Goal: Check status: Check status

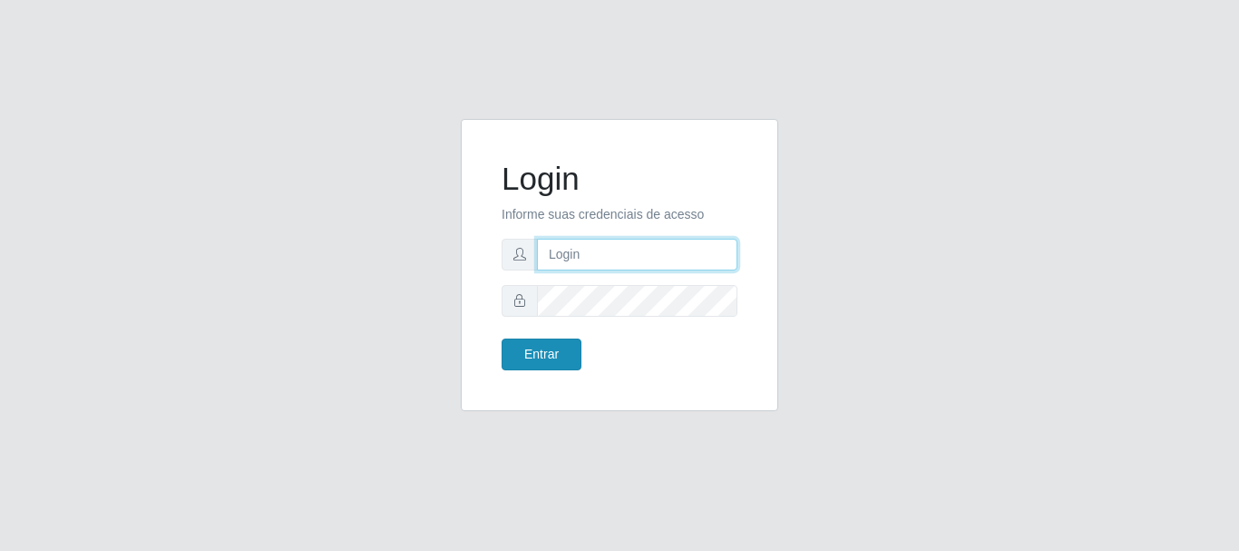
type input "elvis@casatudo"
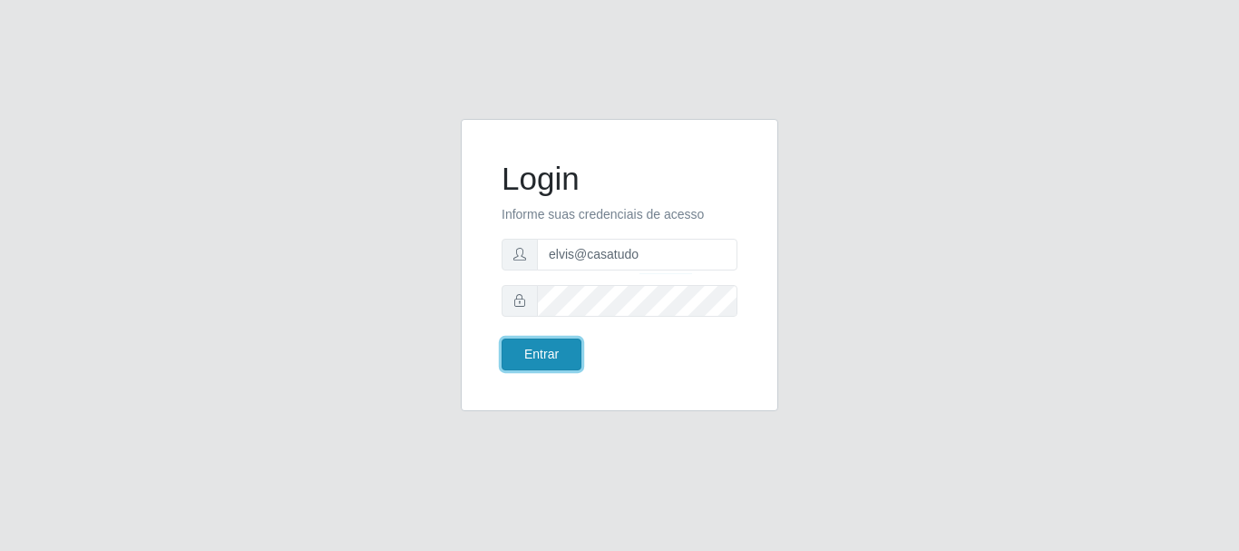
click at [547, 354] on button "Entrar" at bounding box center [542, 354] width 80 height 32
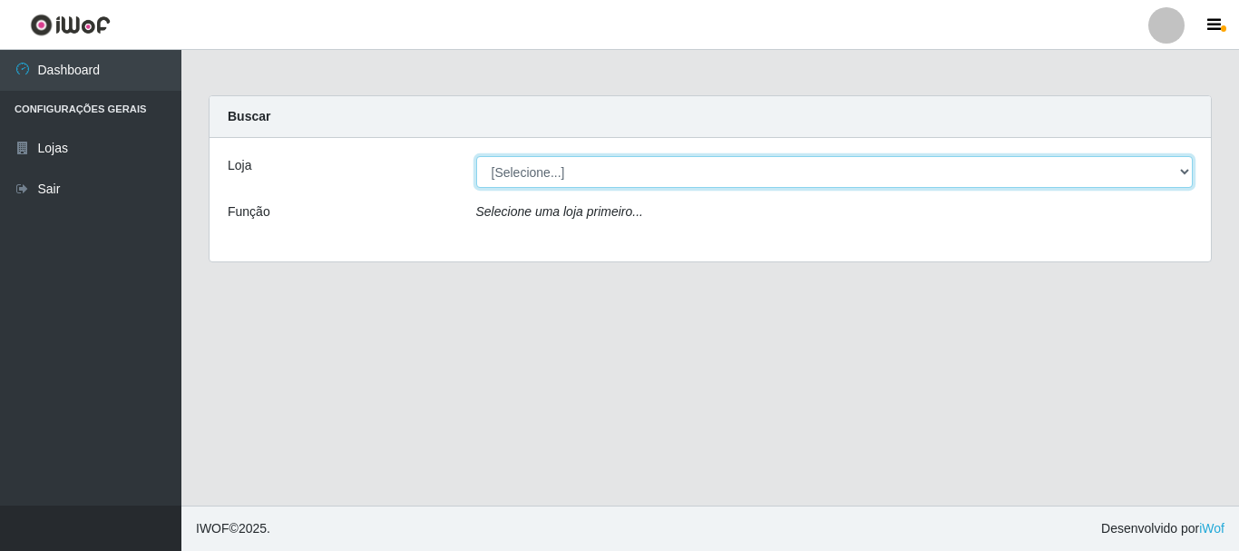
click at [1189, 168] on select "[Selecione...] Casatudo BR" at bounding box center [835, 172] width 718 height 32
select select "197"
click at [476, 156] on select "[Selecione...] Casatudo BR" at bounding box center [835, 172] width 718 height 32
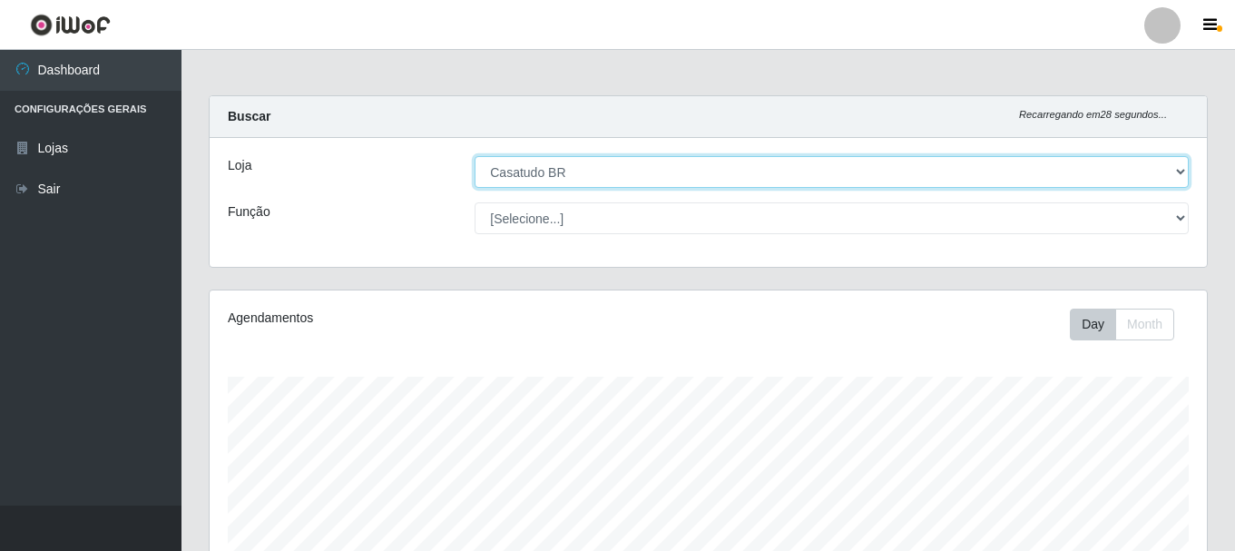
scroll to position [331, 0]
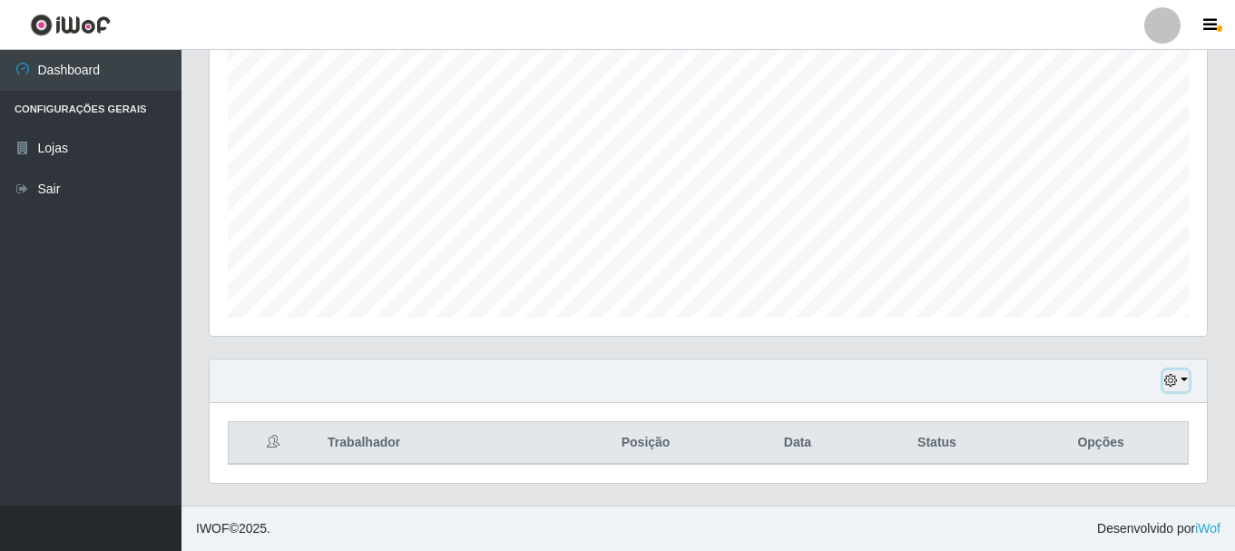
click at [1182, 380] on button "button" at bounding box center [1175, 380] width 25 height 21
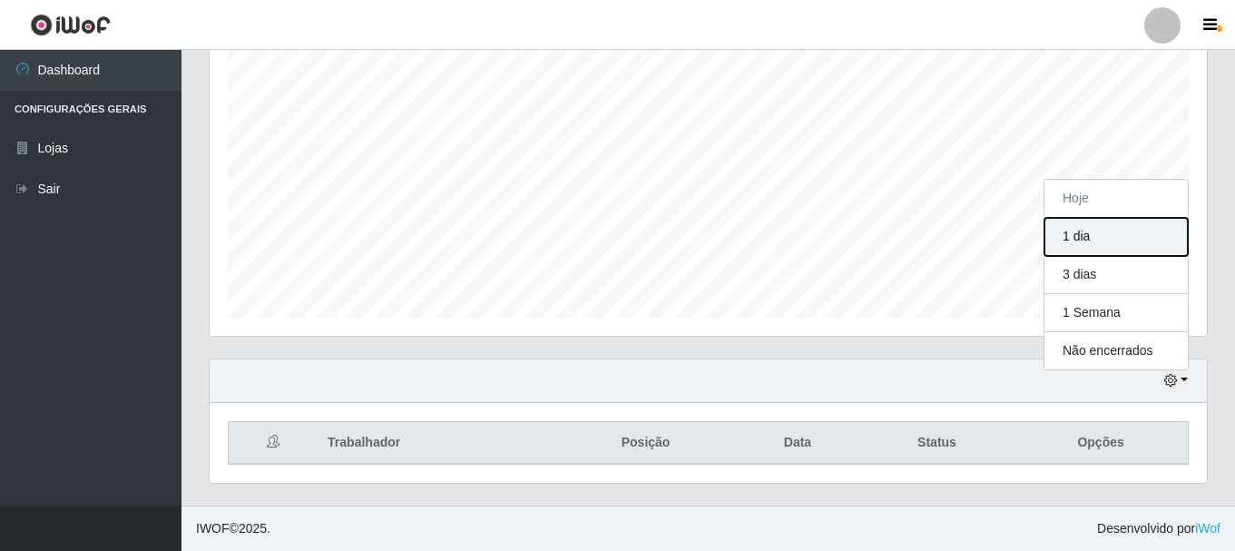
click at [1132, 242] on button "1 dia" at bounding box center [1115, 237] width 143 height 38
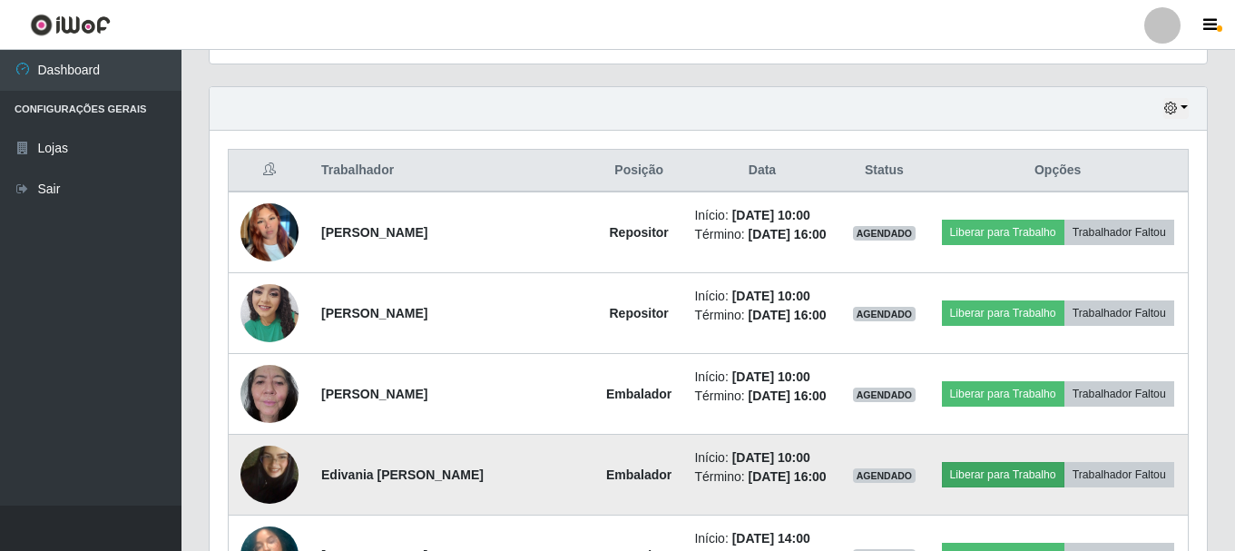
scroll to position [694, 0]
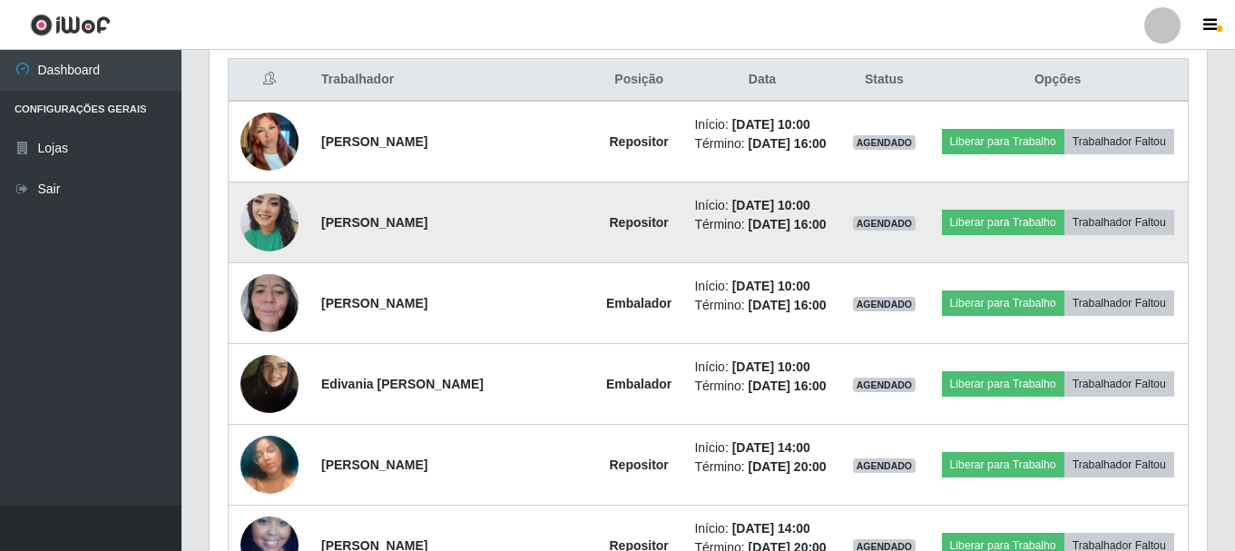
click at [259, 220] on img at bounding box center [269, 221] width 58 height 77
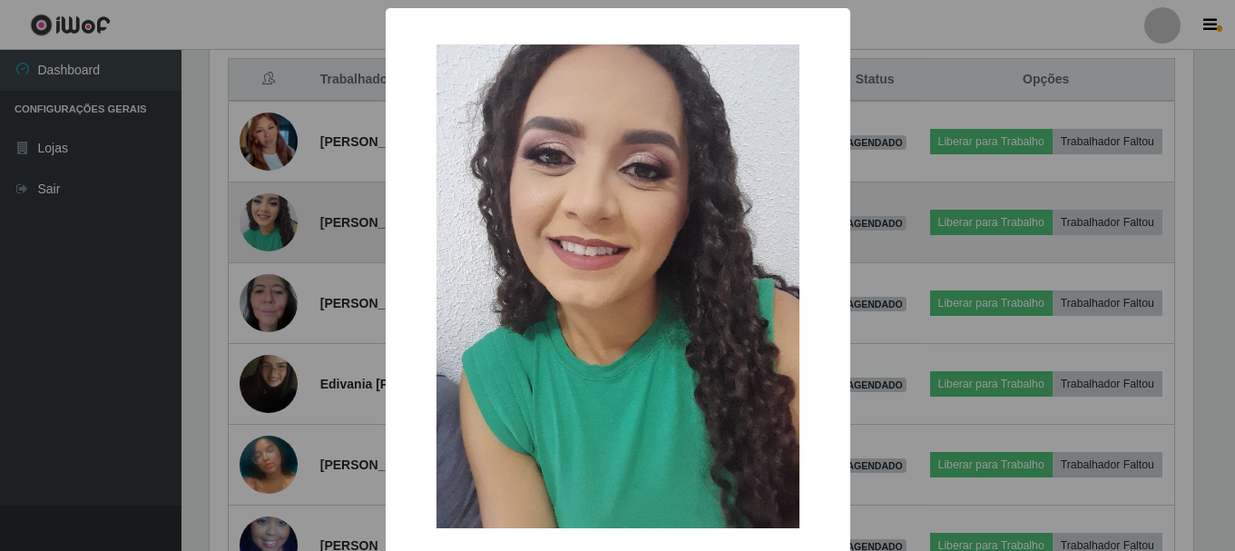
scroll to position [377, 988]
click at [259, 220] on div "× OK Cancel" at bounding box center [619, 275] width 1239 height 551
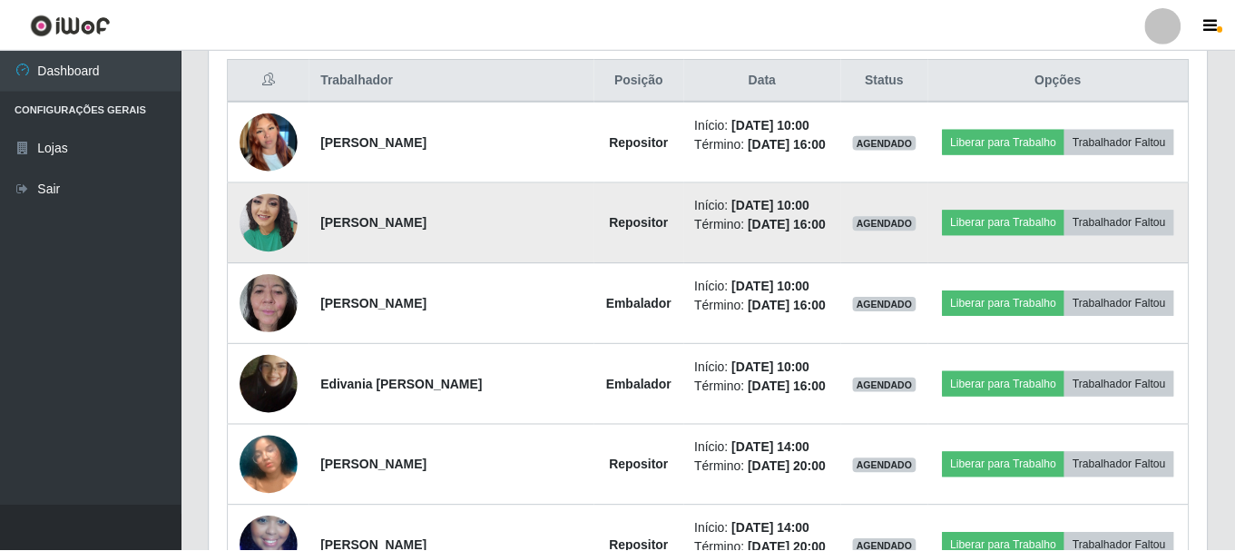
scroll to position [377, 997]
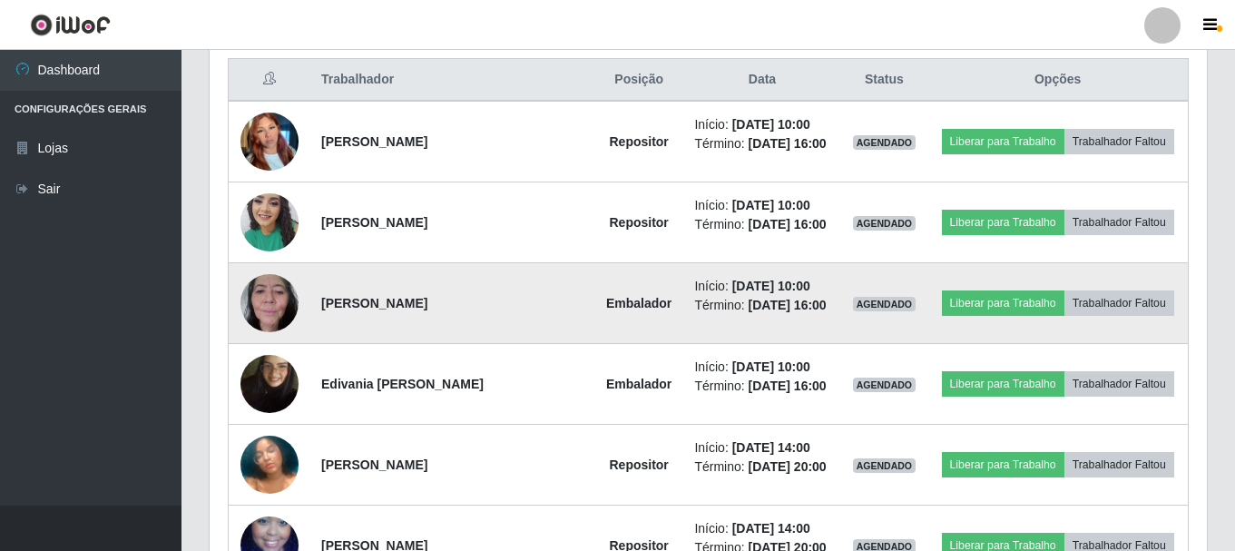
click at [267, 302] on img at bounding box center [269, 302] width 58 height 77
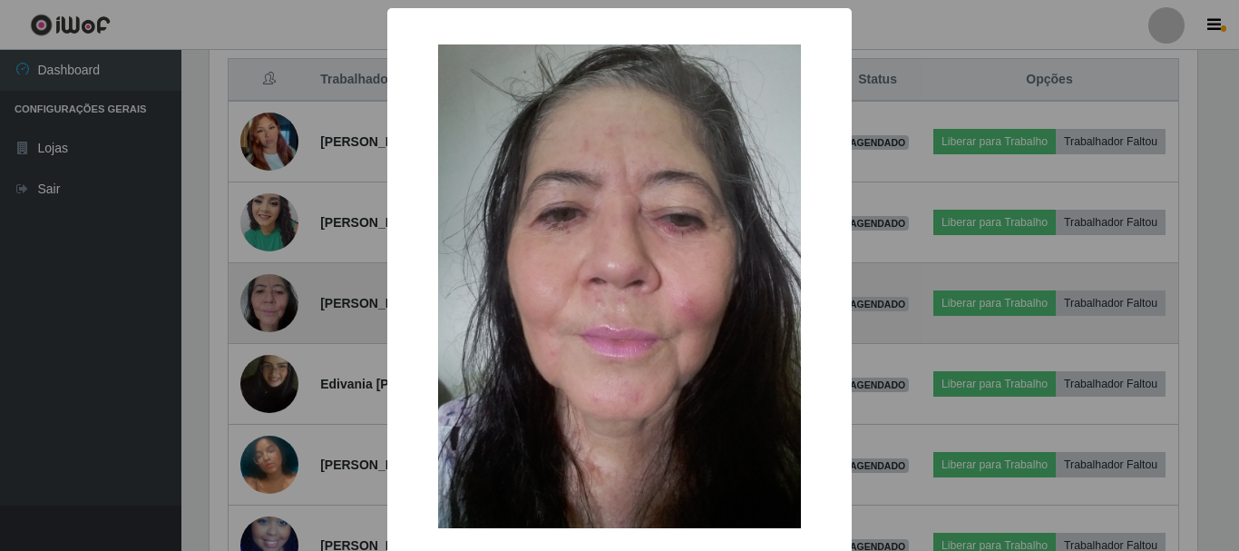
click at [267, 302] on div "× OK Cancel" at bounding box center [619, 275] width 1239 height 551
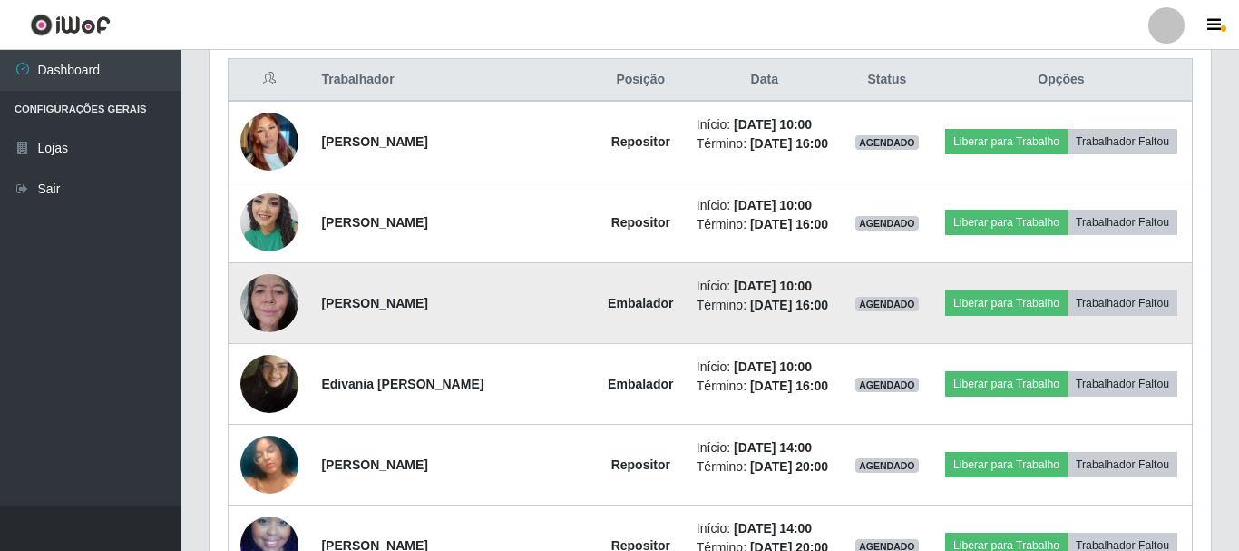
scroll to position [377, 997]
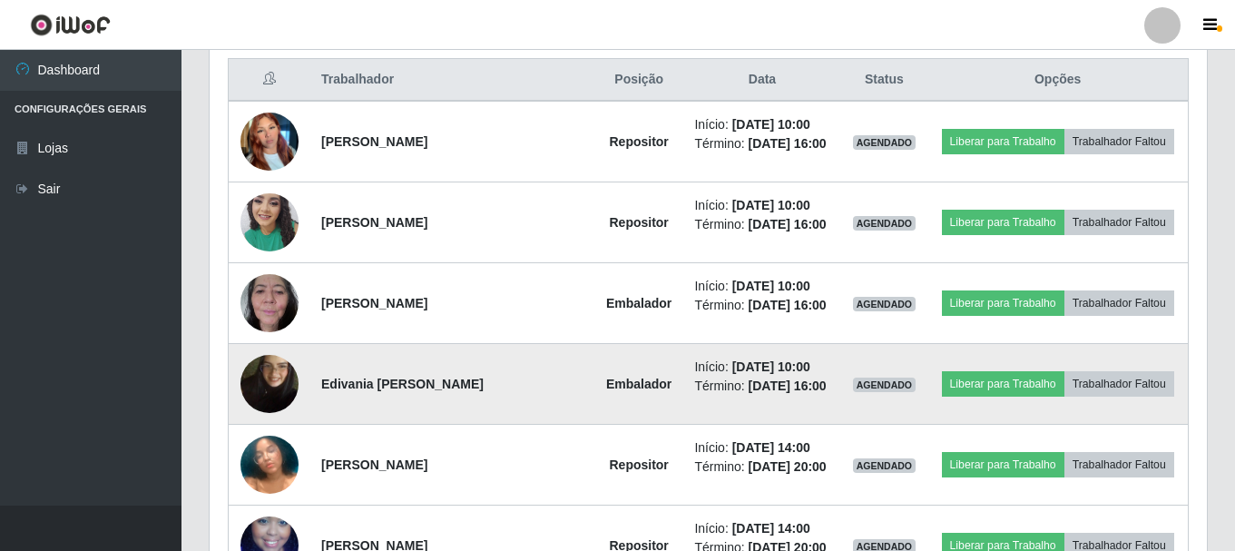
click at [280, 372] on img at bounding box center [269, 383] width 58 height 103
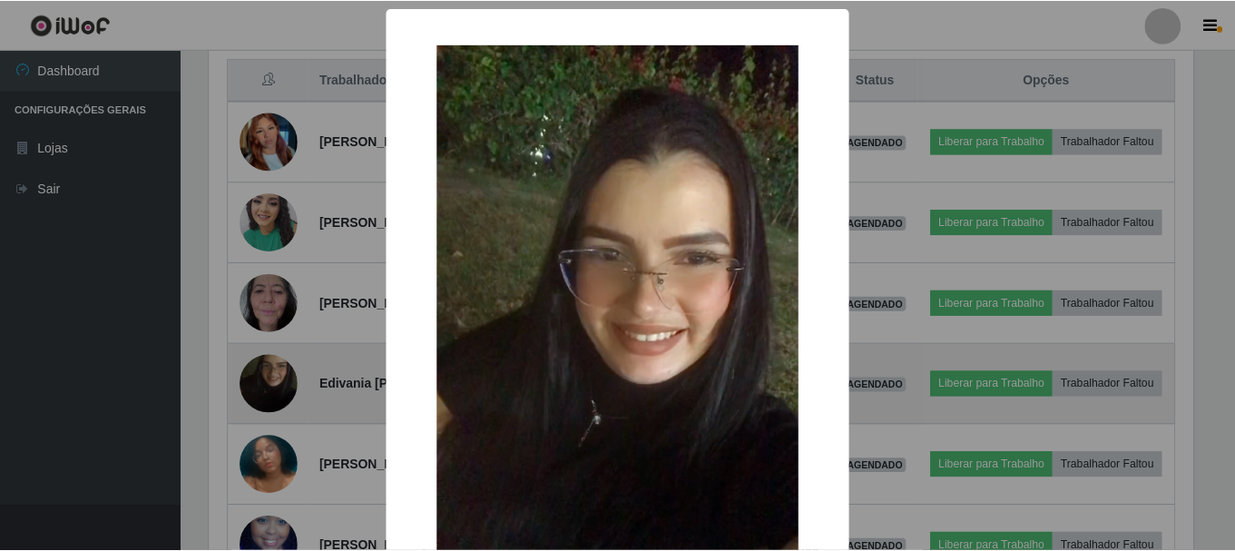
scroll to position [377, 988]
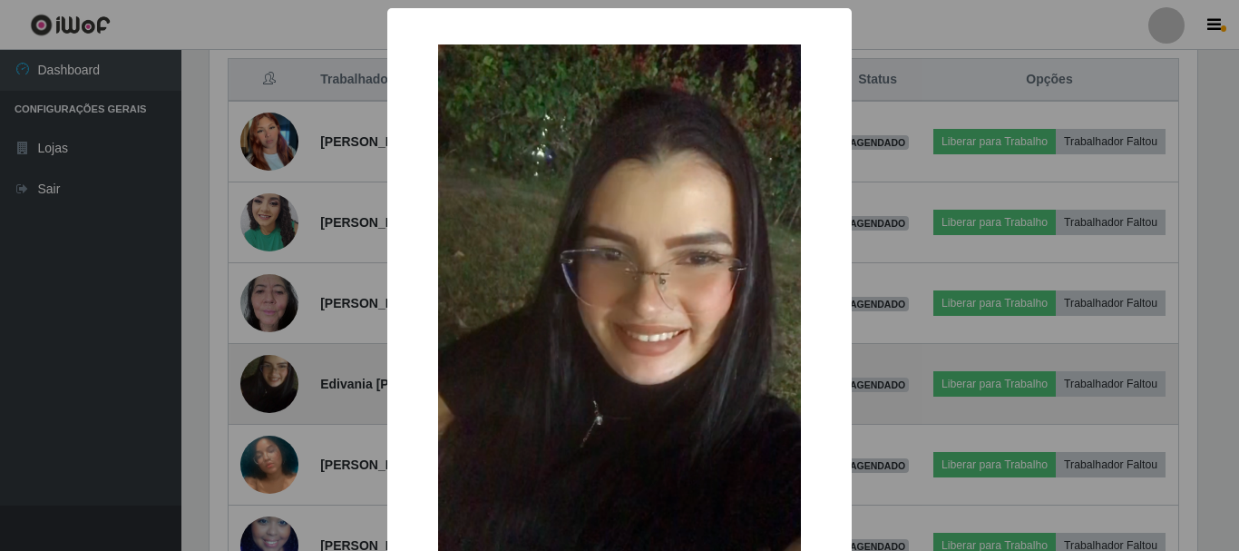
click at [280, 372] on div "× OK Cancel" at bounding box center [619, 275] width 1239 height 551
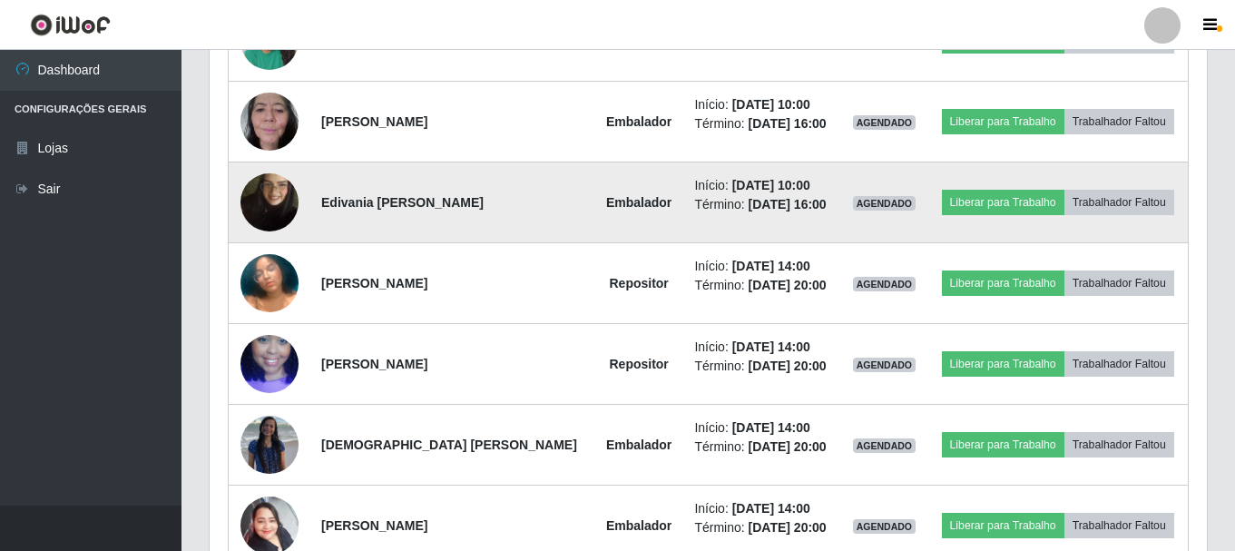
scroll to position [966, 0]
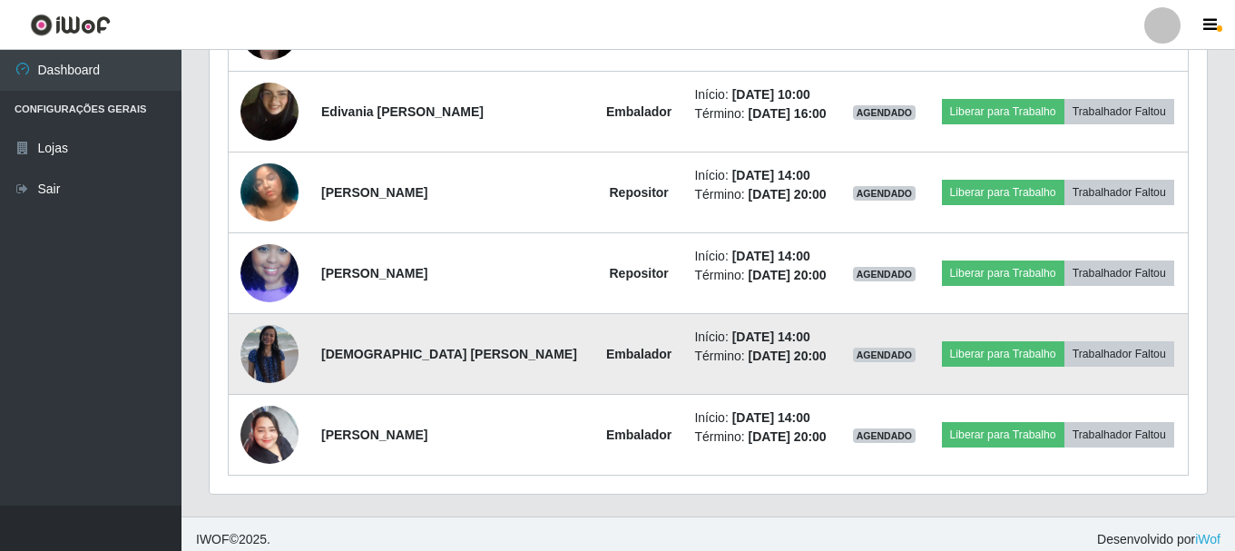
click at [250, 344] on img at bounding box center [269, 354] width 58 height 58
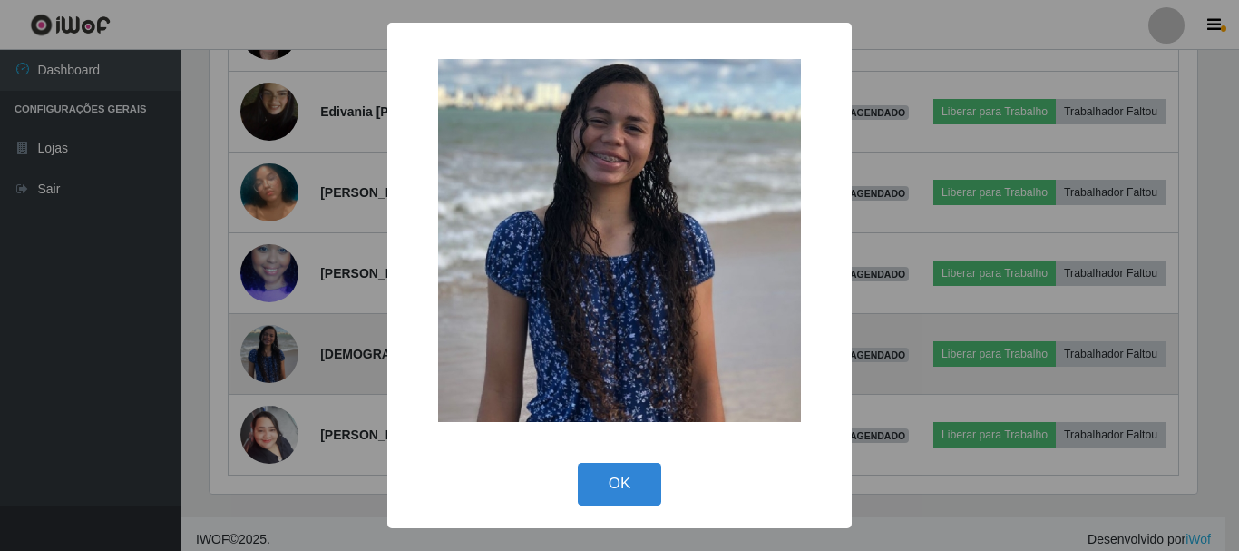
click at [250, 344] on div "× OK Cancel" at bounding box center [619, 275] width 1239 height 551
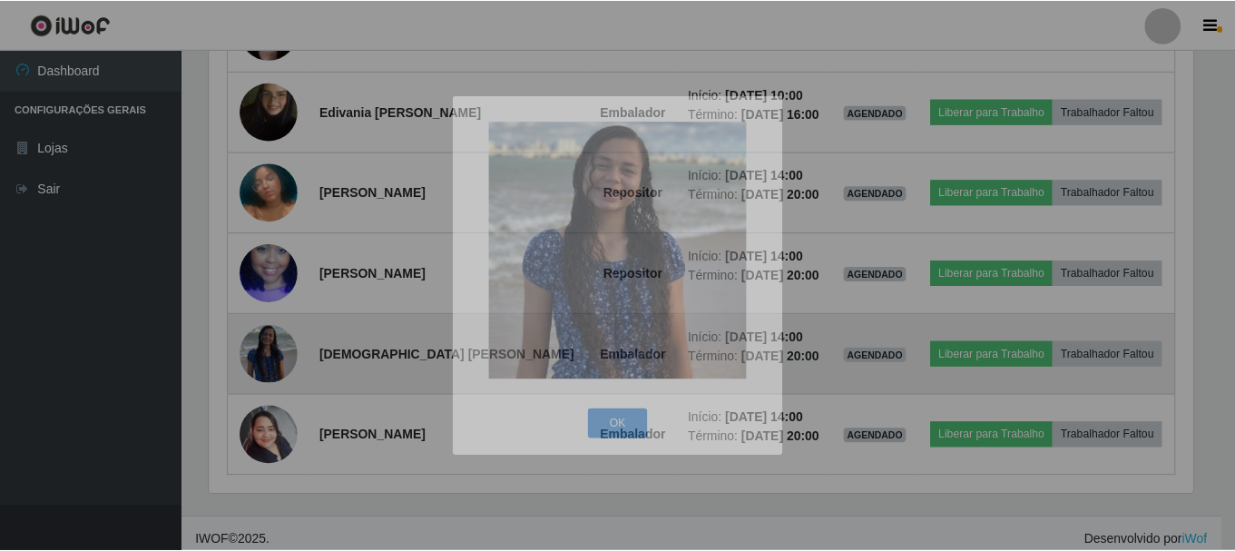
scroll to position [377, 997]
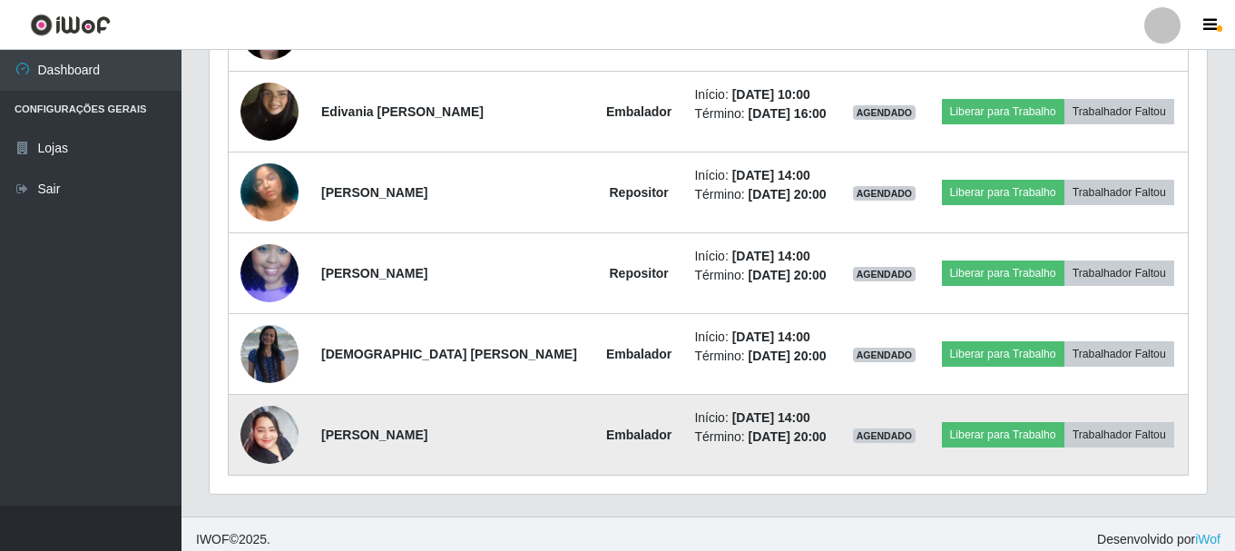
click at [267, 426] on img at bounding box center [269, 434] width 58 height 77
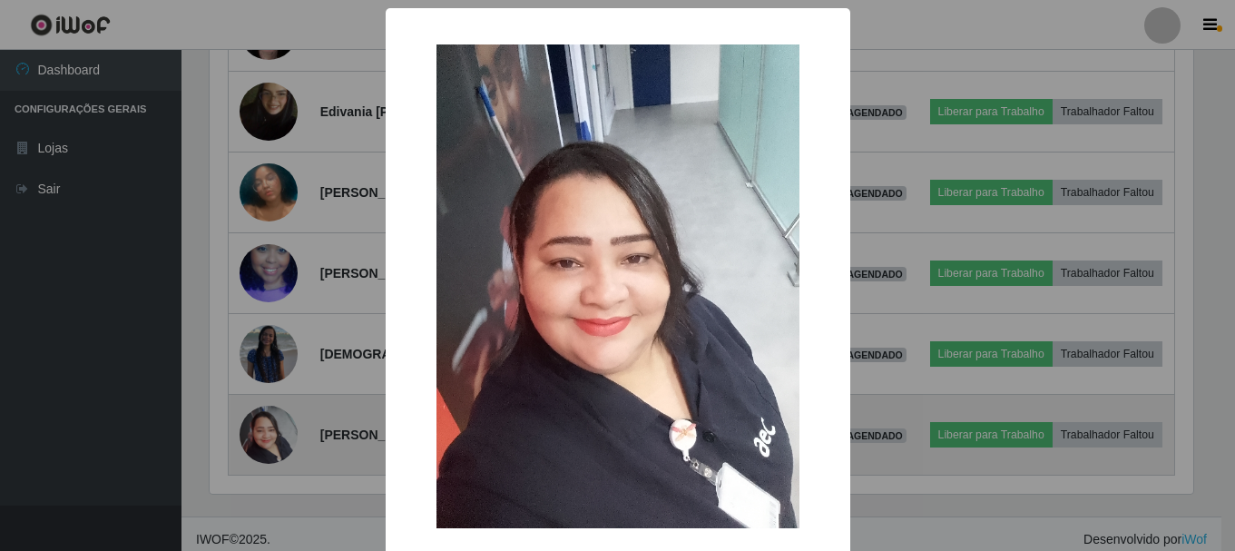
scroll to position [377, 988]
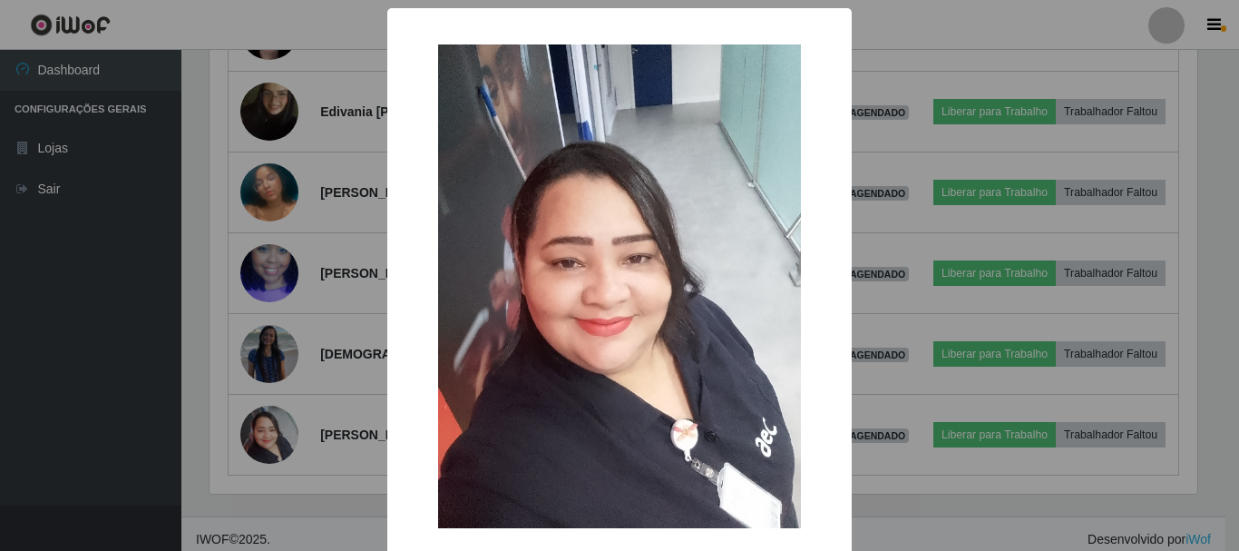
click at [267, 421] on div "× OK Cancel" at bounding box center [619, 275] width 1239 height 551
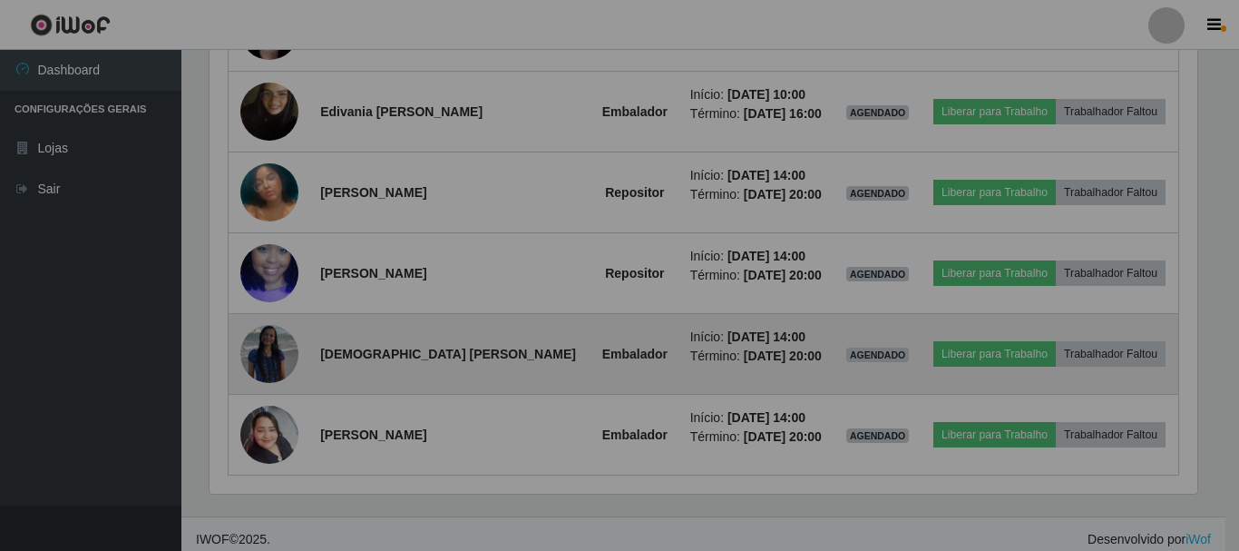
scroll to position [377, 997]
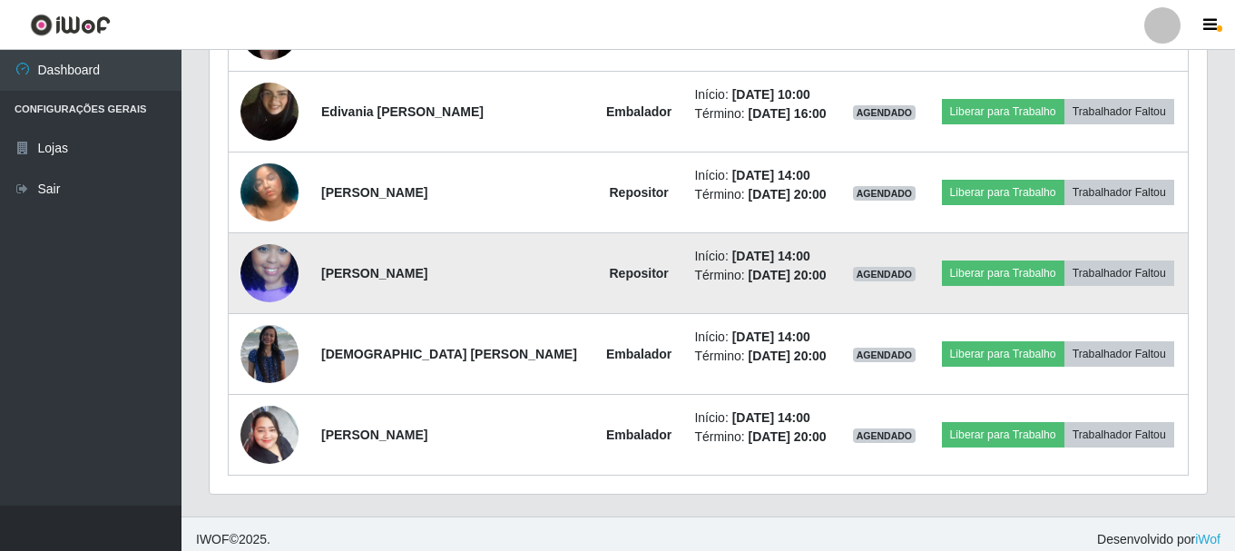
click at [262, 269] on img at bounding box center [269, 272] width 58 height 103
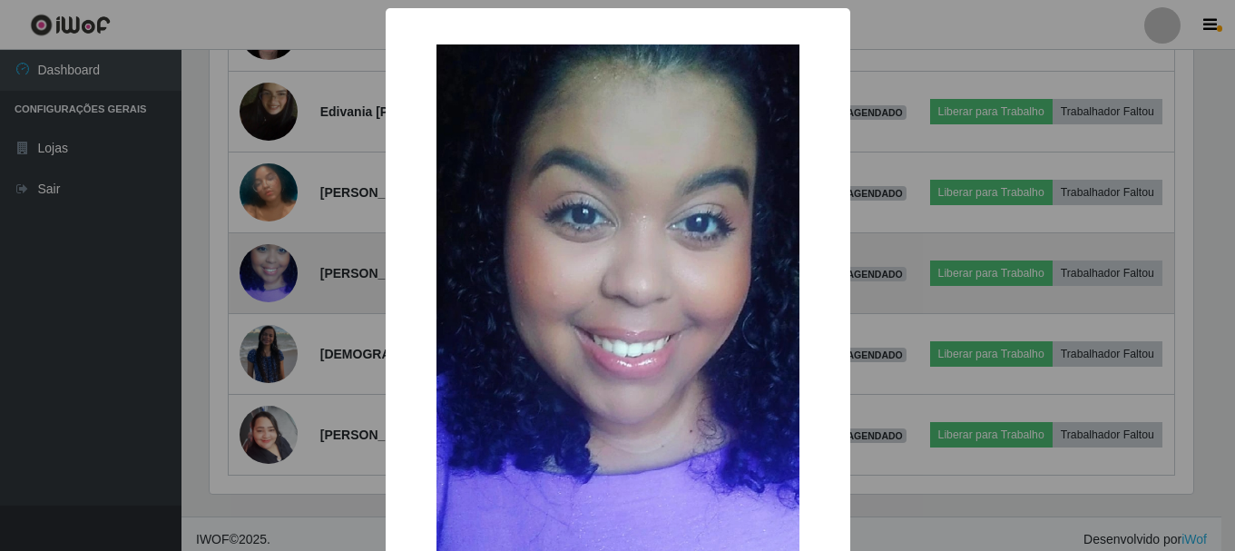
scroll to position [377, 988]
click at [262, 269] on div "× OK Cancel" at bounding box center [619, 275] width 1239 height 551
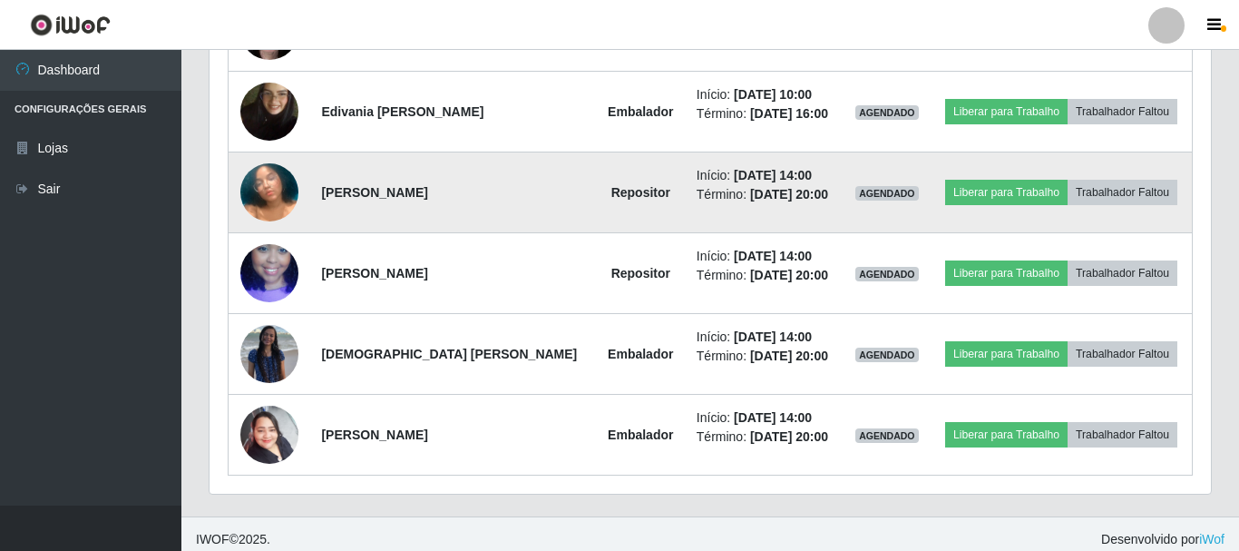
scroll to position [377, 997]
click at [272, 195] on img at bounding box center [269, 192] width 58 height 103
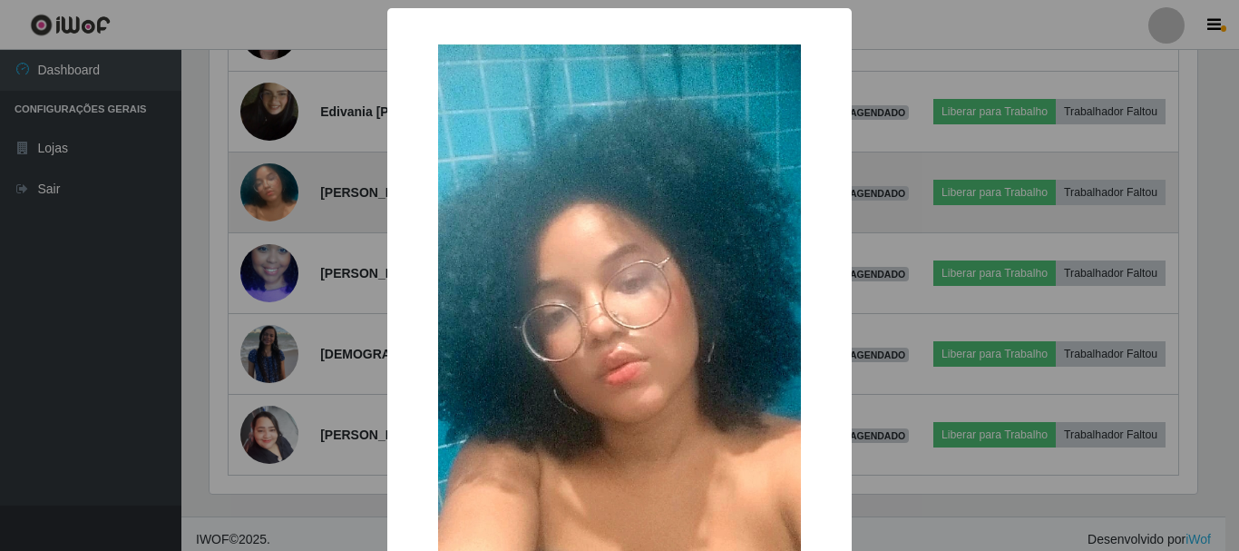
click at [272, 195] on div "× OK Cancel" at bounding box center [619, 275] width 1239 height 551
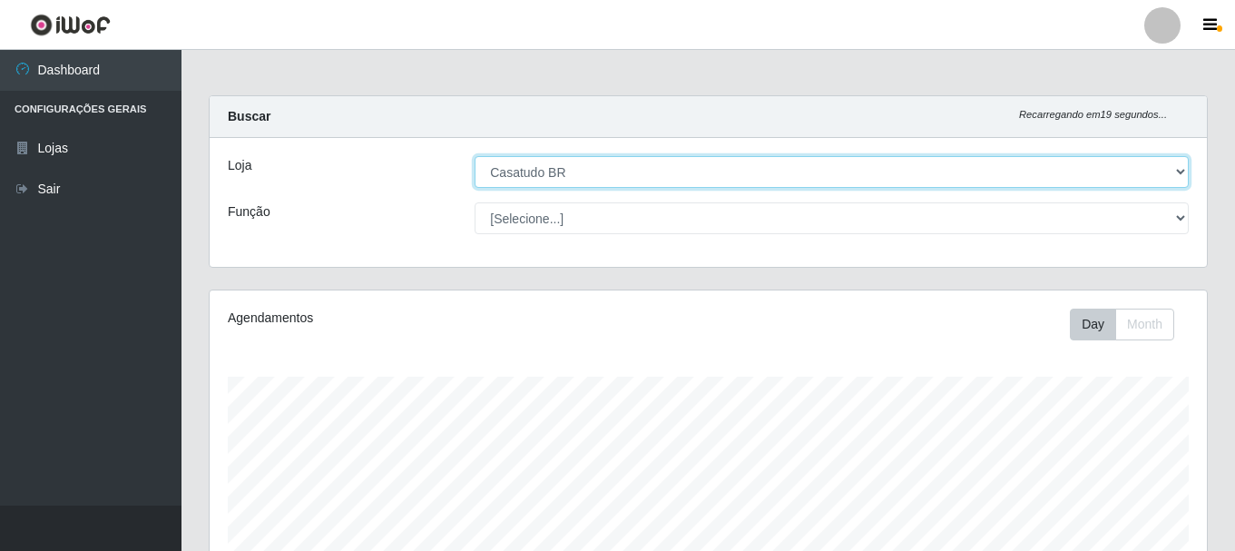
click at [1176, 171] on select "[Selecione...] Casatudo BR" at bounding box center [831, 172] width 714 height 32
click at [474, 156] on select "[Selecione...] Casatudo BR" at bounding box center [831, 172] width 714 height 32
